Goal: Task Accomplishment & Management: Complete application form

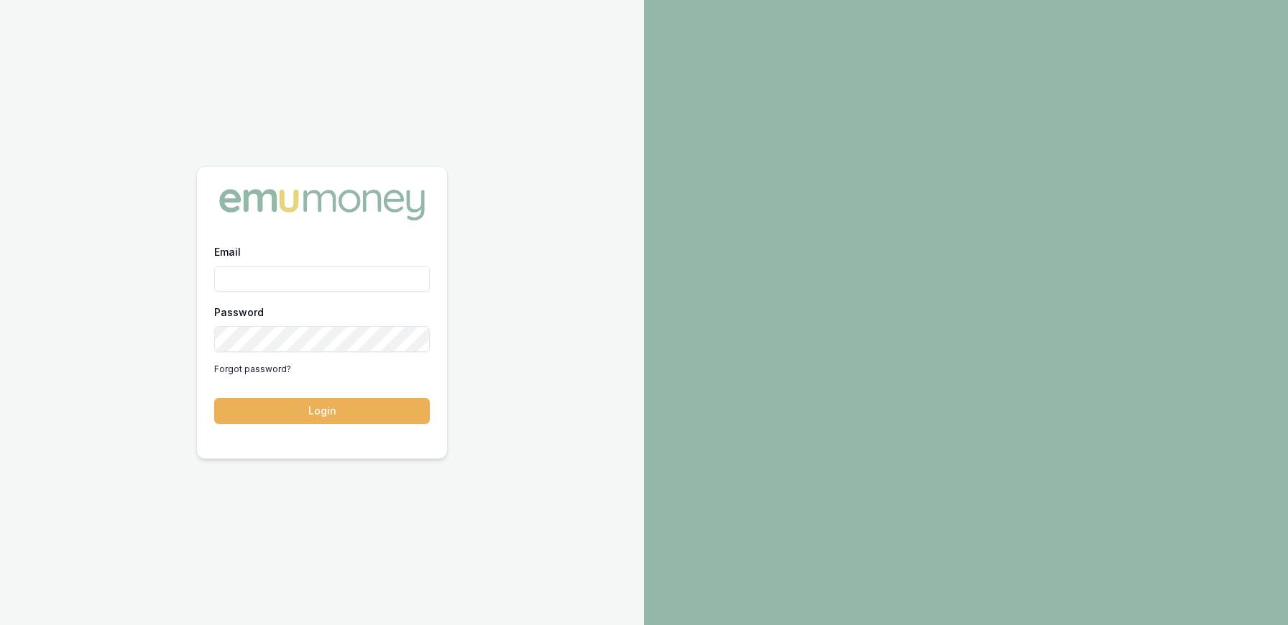
click at [336, 276] on input "Email" at bounding box center [322, 279] width 216 height 26
type input "[PERSON_NAME][EMAIL_ADDRESS][DOMAIN_NAME]"
click at [214, 398] on button "Login" at bounding box center [322, 411] width 216 height 26
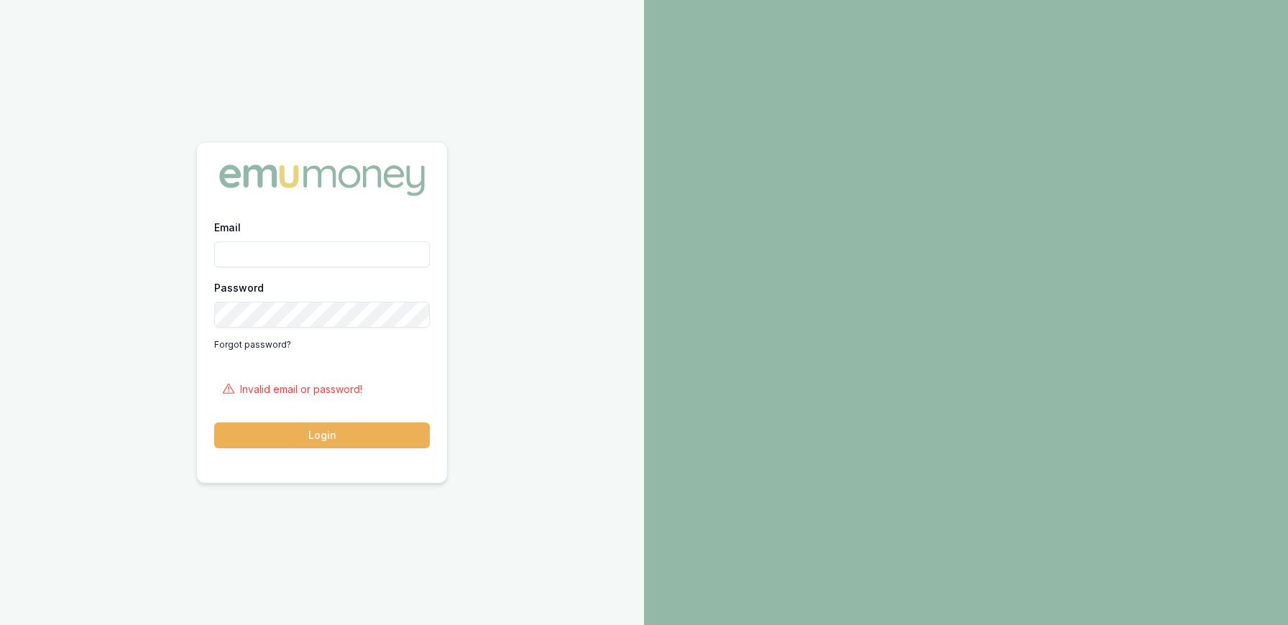
click at [348, 259] on input "Email" at bounding box center [322, 254] width 216 height 26
type input "[PERSON_NAME][EMAIL_ADDRESS][DOMAIN_NAME]"
click at [214, 422] on button "Login" at bounding box center [322, 435] width 216 height 26
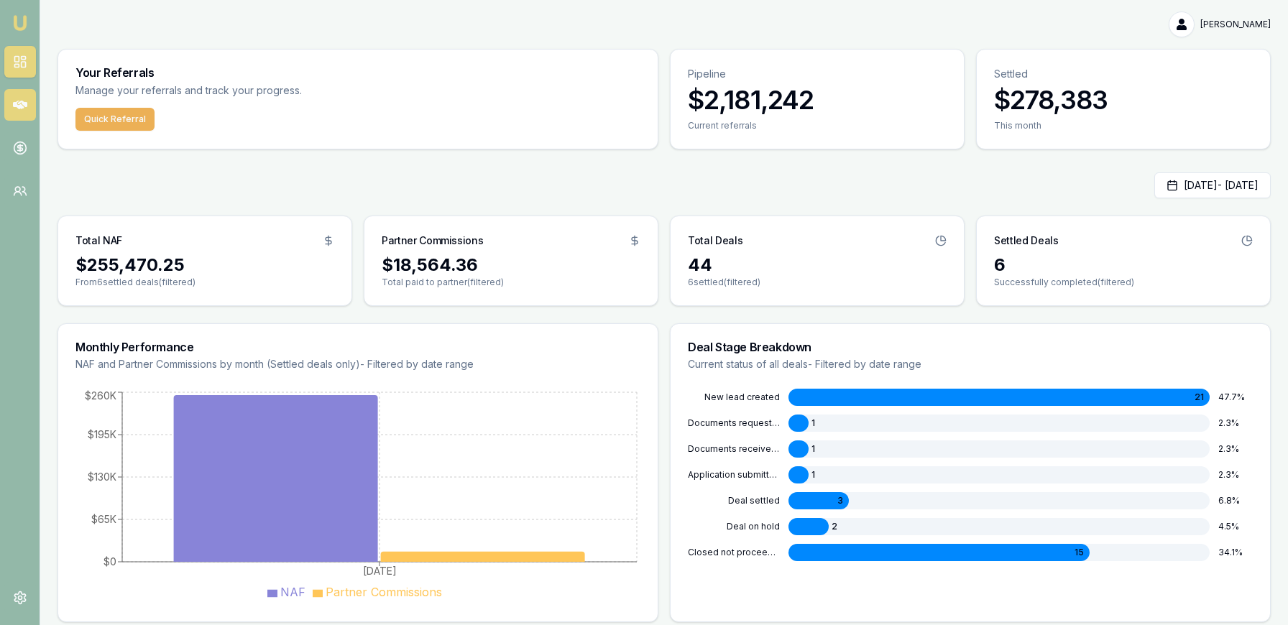
click at [25, 106] on icon at bounding box center [20, 105] width 14 height 9
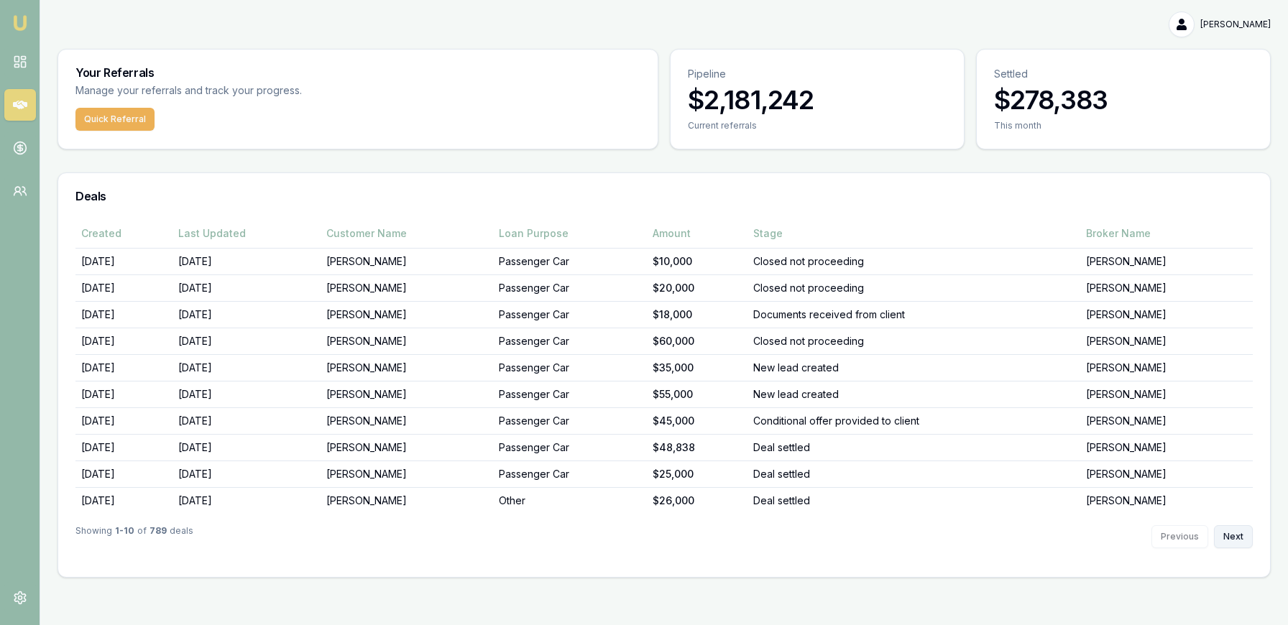
click at [1235, 532] on button "Next" at bounding box center [1233, 536] width 39 height 23
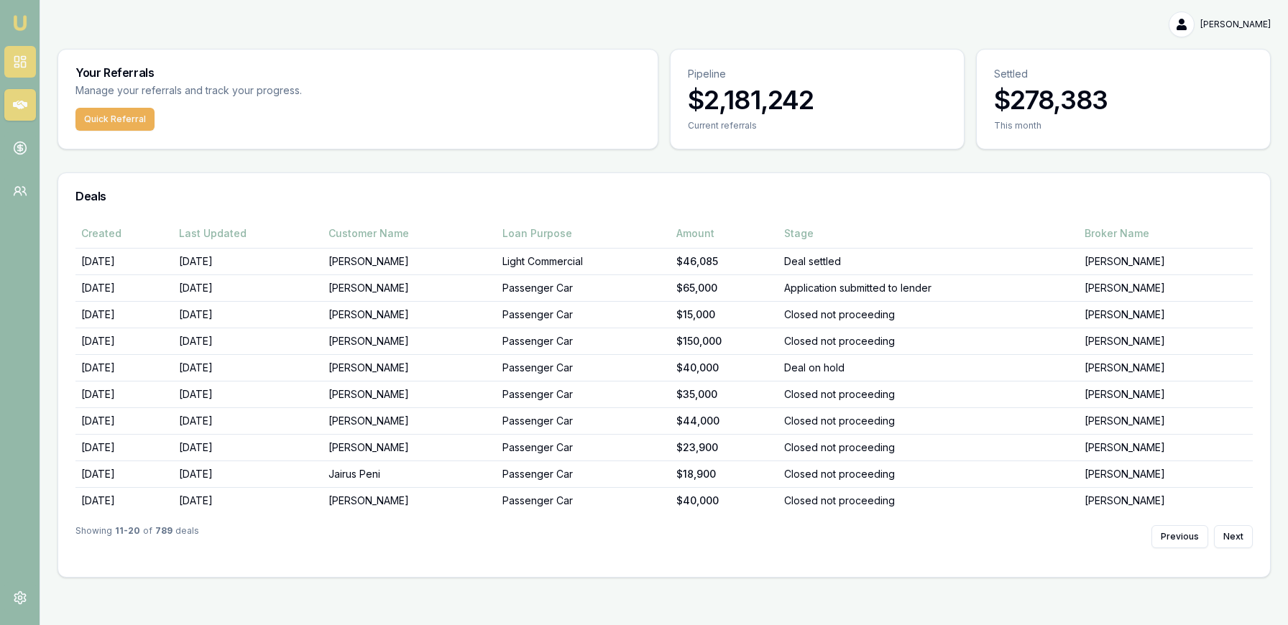
click at [24, 66] on rect at bounding box center [23, 65] width 4 height 6
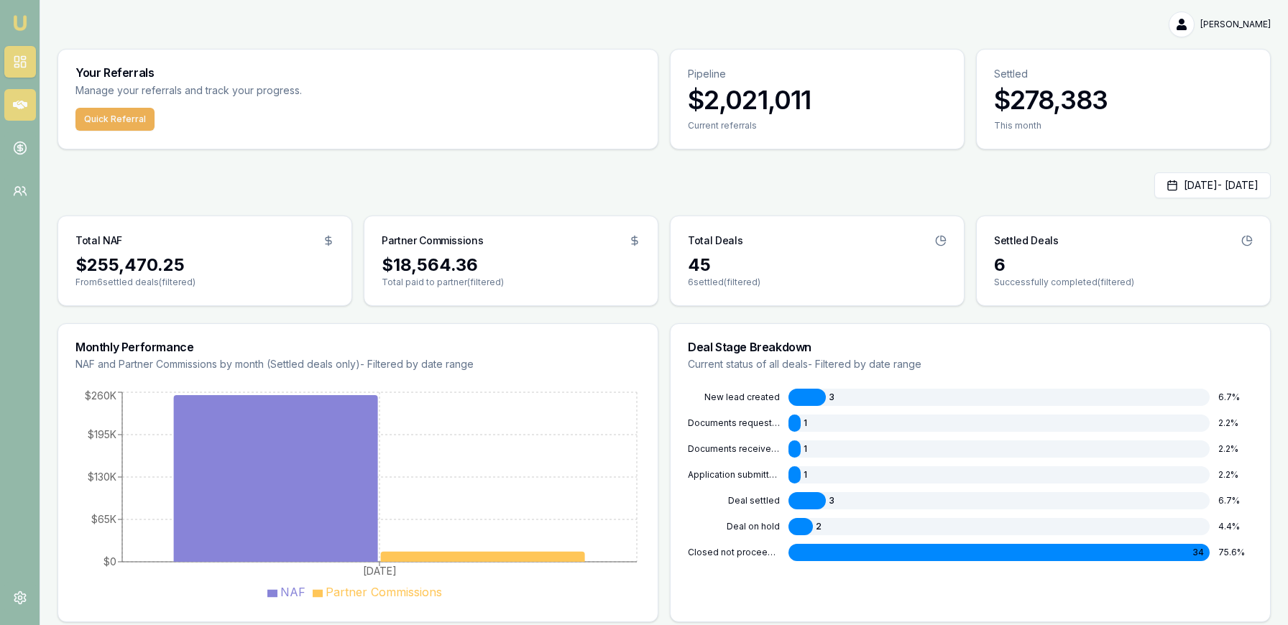
click at [23, 101] on icon at bounding box center [20, 105] width 14 height 14
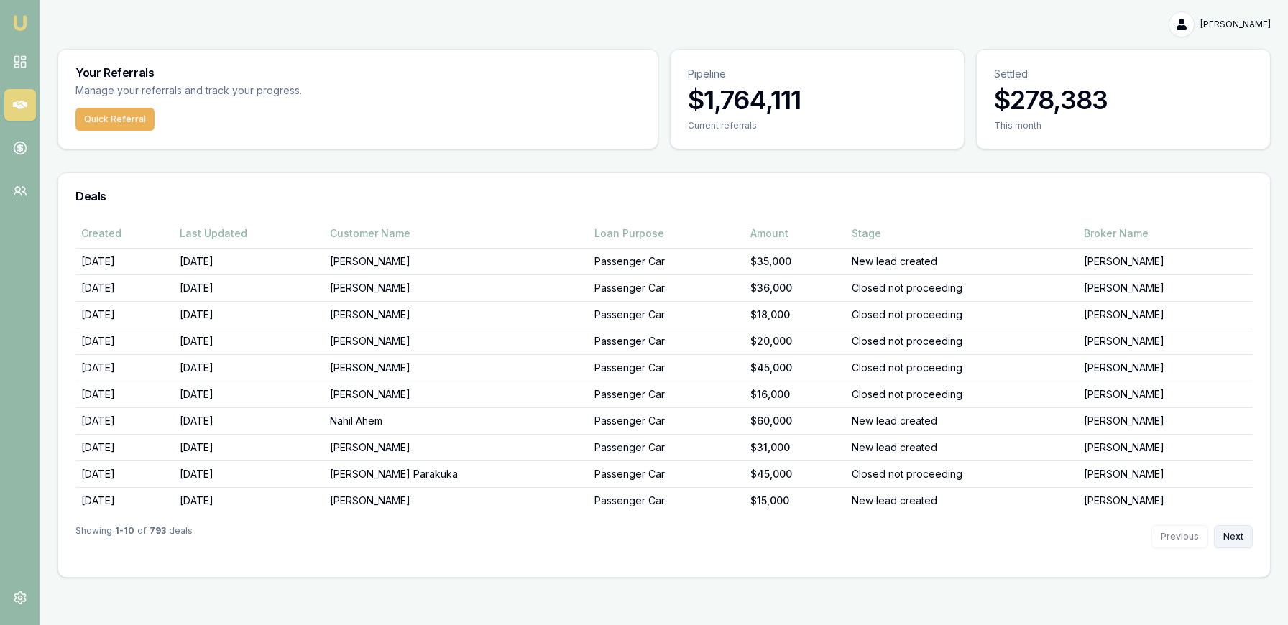
click at [1243, 532] on button "Next" at bounding box center [1233, 536] width 39 height 23
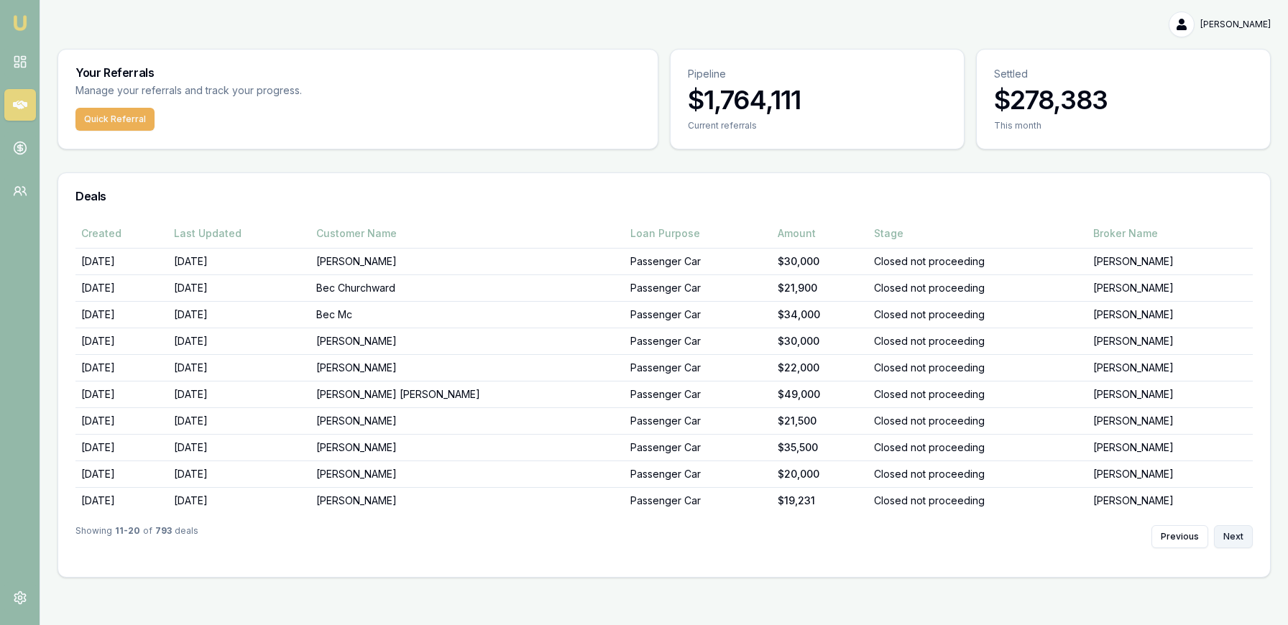
click at [1234, 537] on button "Next" at bounding box center [1233, 536] width 39 height 23
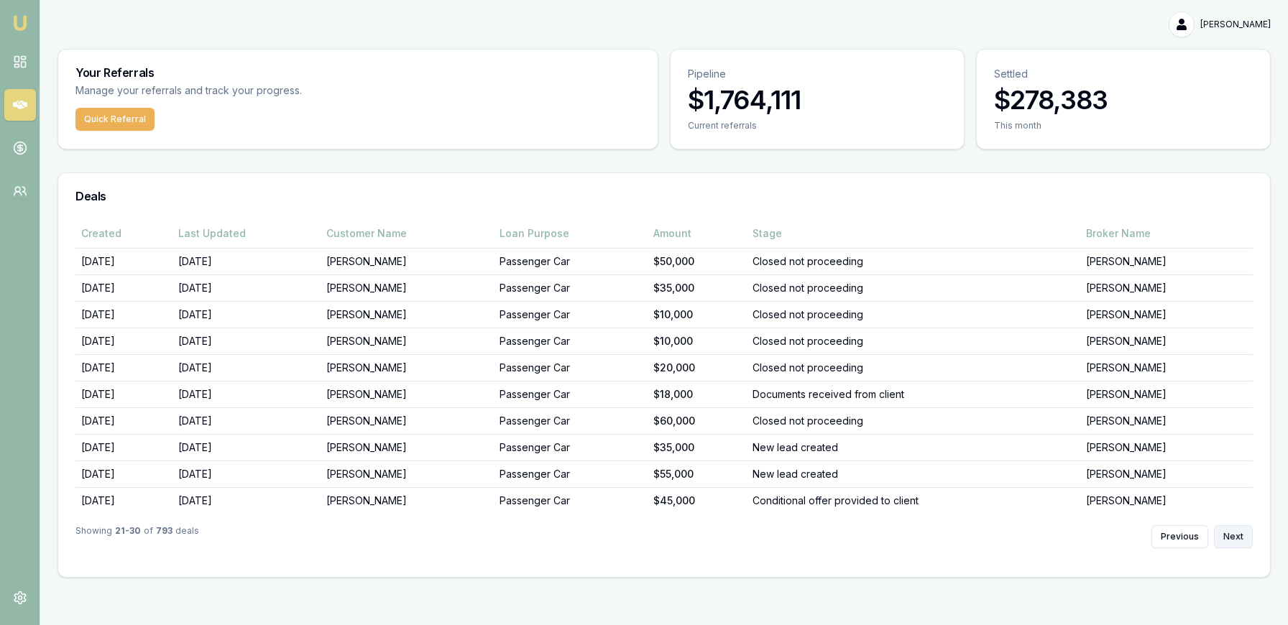
click at [1234, 537] on button "Next" at bounding box center [1233, 536] width 39 height 23
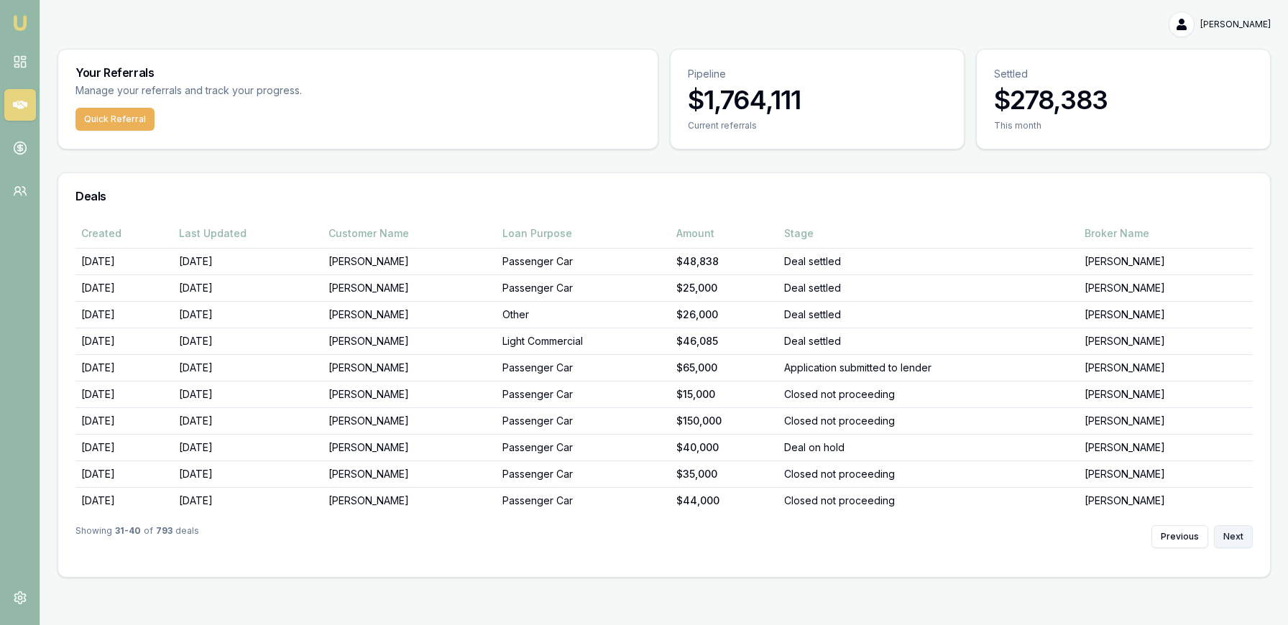
click at [1234, 537] on button "Next" at bounding box center [1233, 536] width 39 height 23
